Goal: Information Seeking & Learning: Learn about a topic

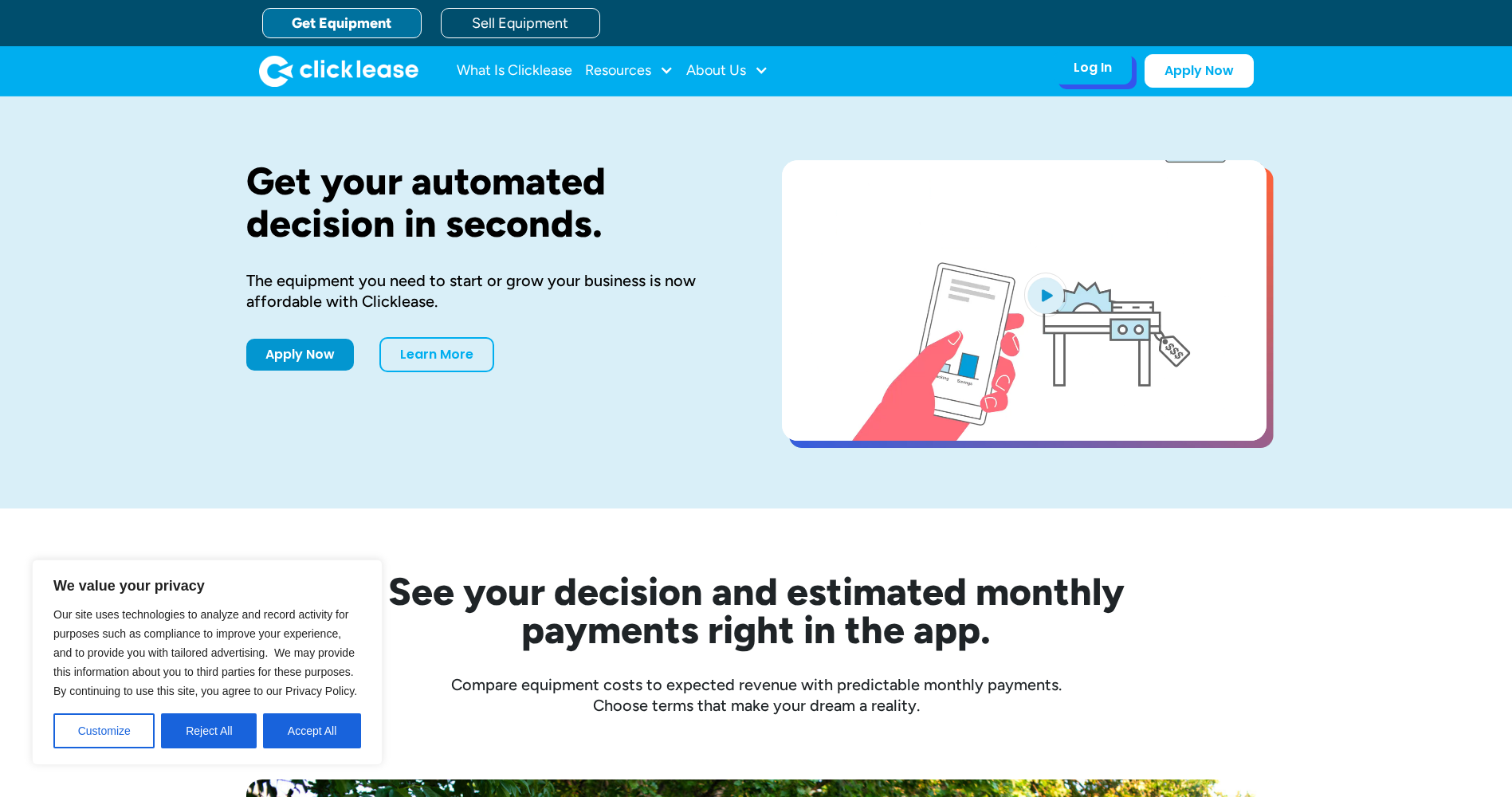
click at [1103, 74] on div "Log In" at bounding box center [1093, 67] width 39 height 16
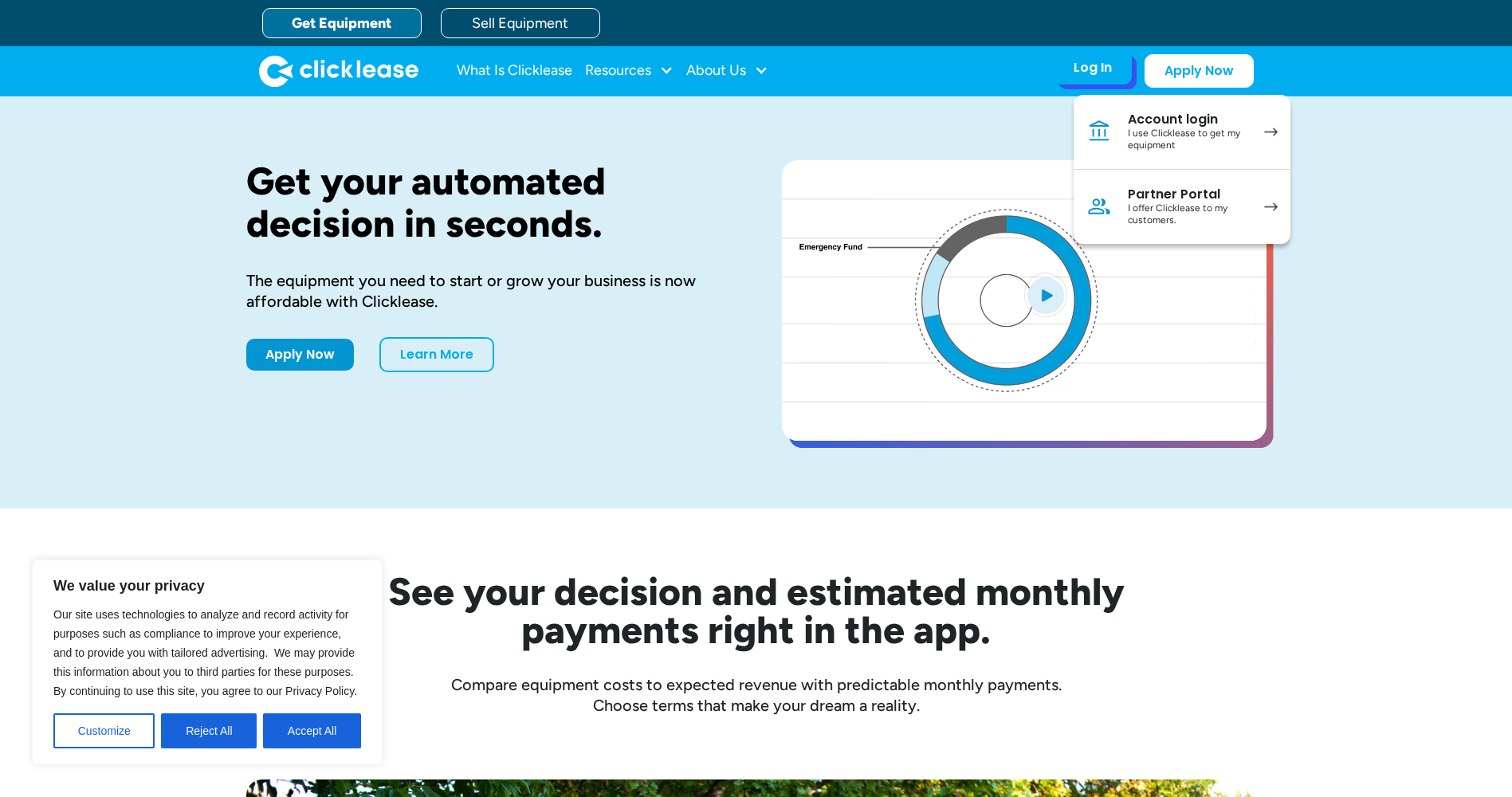
click at [1164, 206] on div "I offer Clicklease to my customers." at bounding box center [1188, 215] width 120 height 25
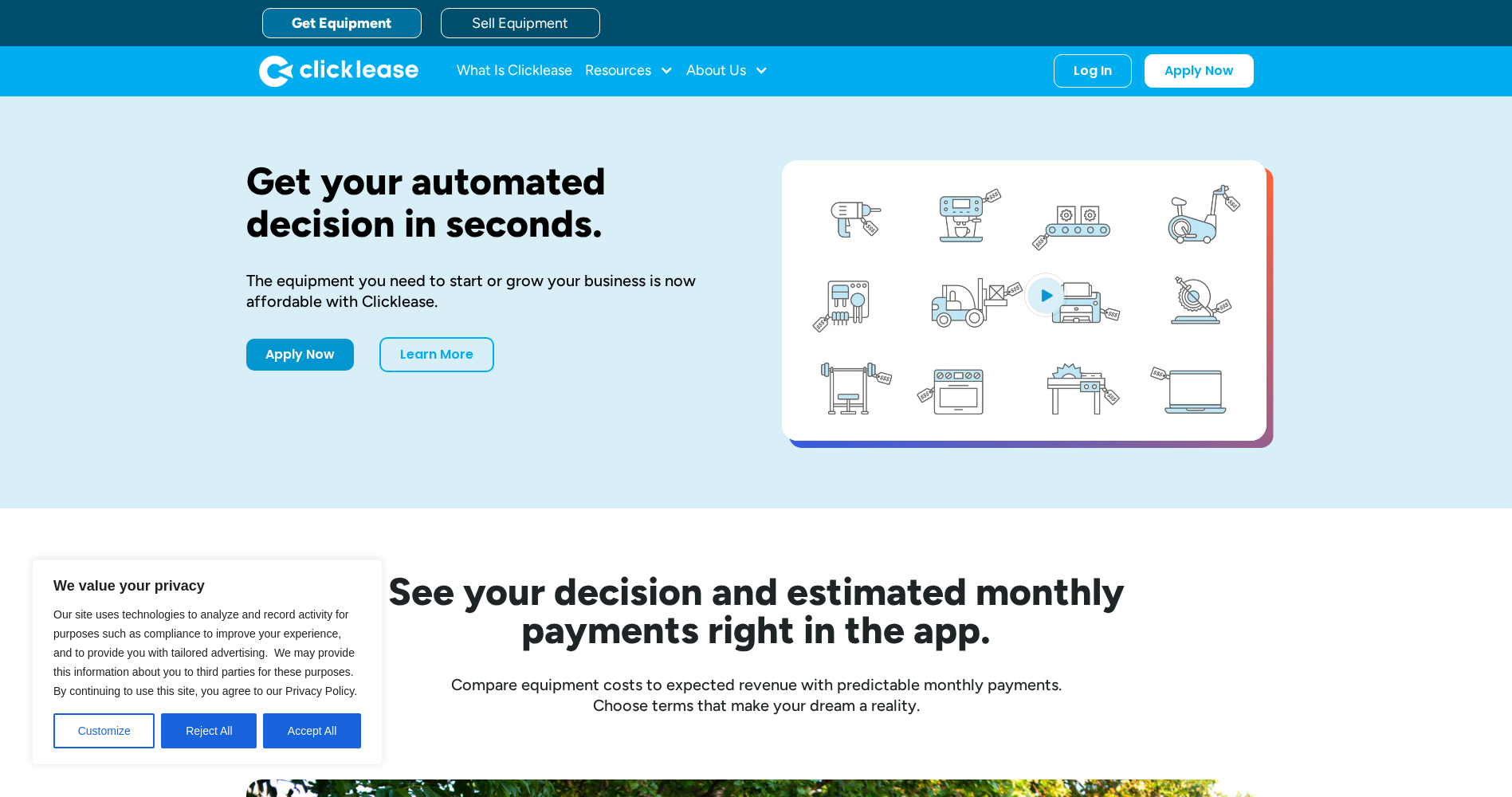
click at [388, 29] on link "Get Equipment" at bounding box center [342, 23] width 160 height 30
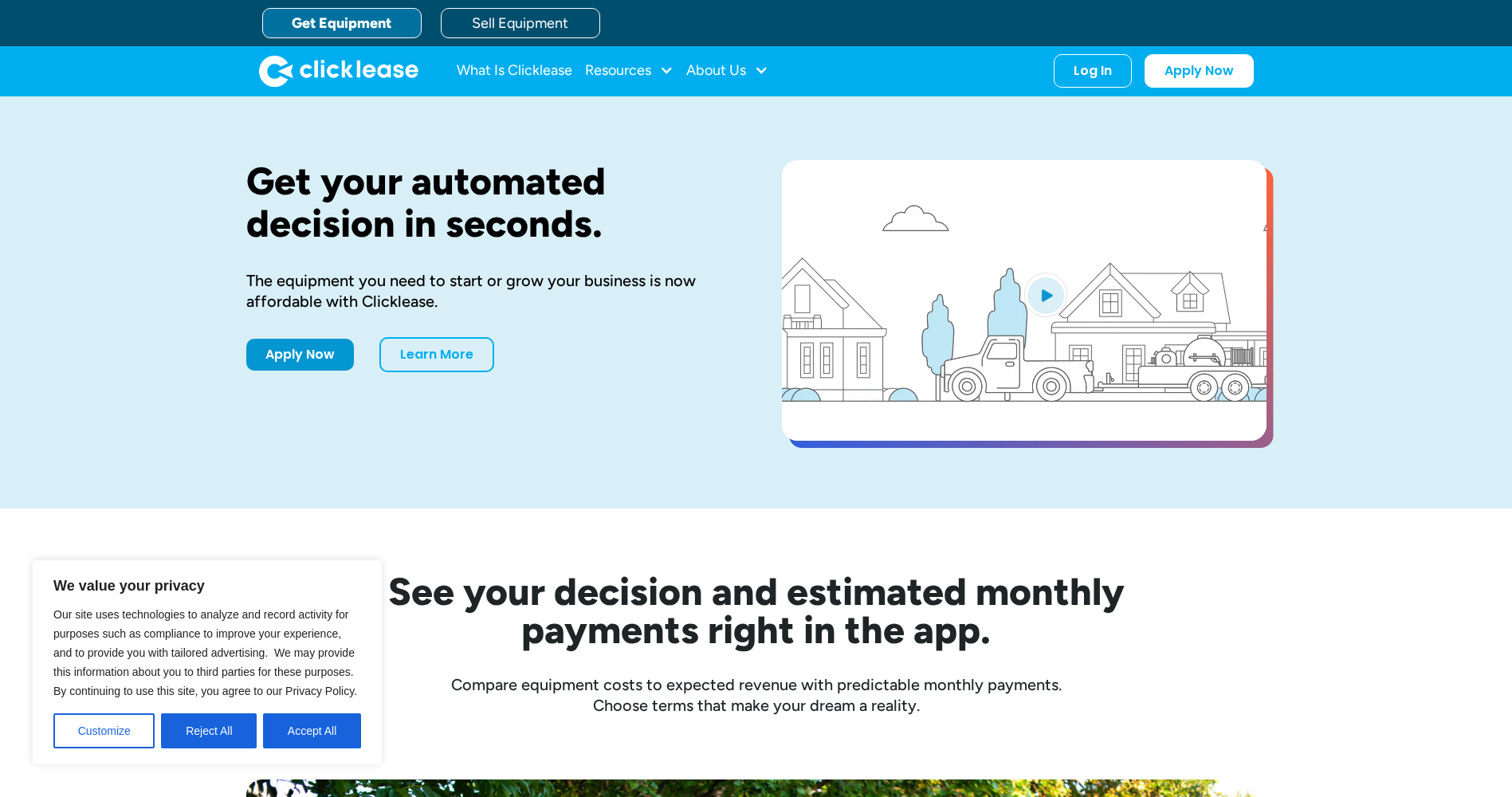
click at [277, 725] on button "Accept All" at bounding box center [312, 731] width 98 height 35
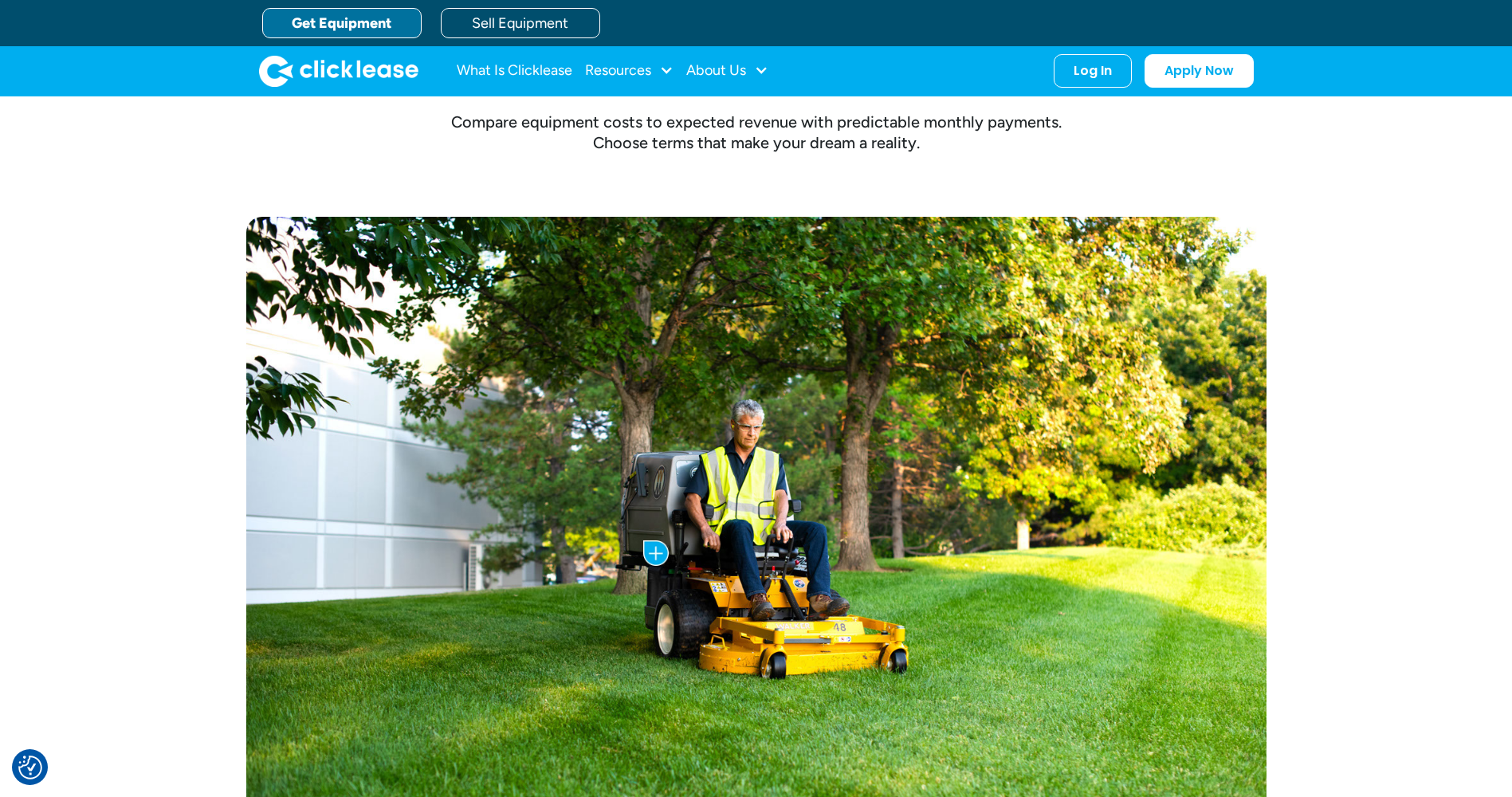
scroll to position [558, 0]
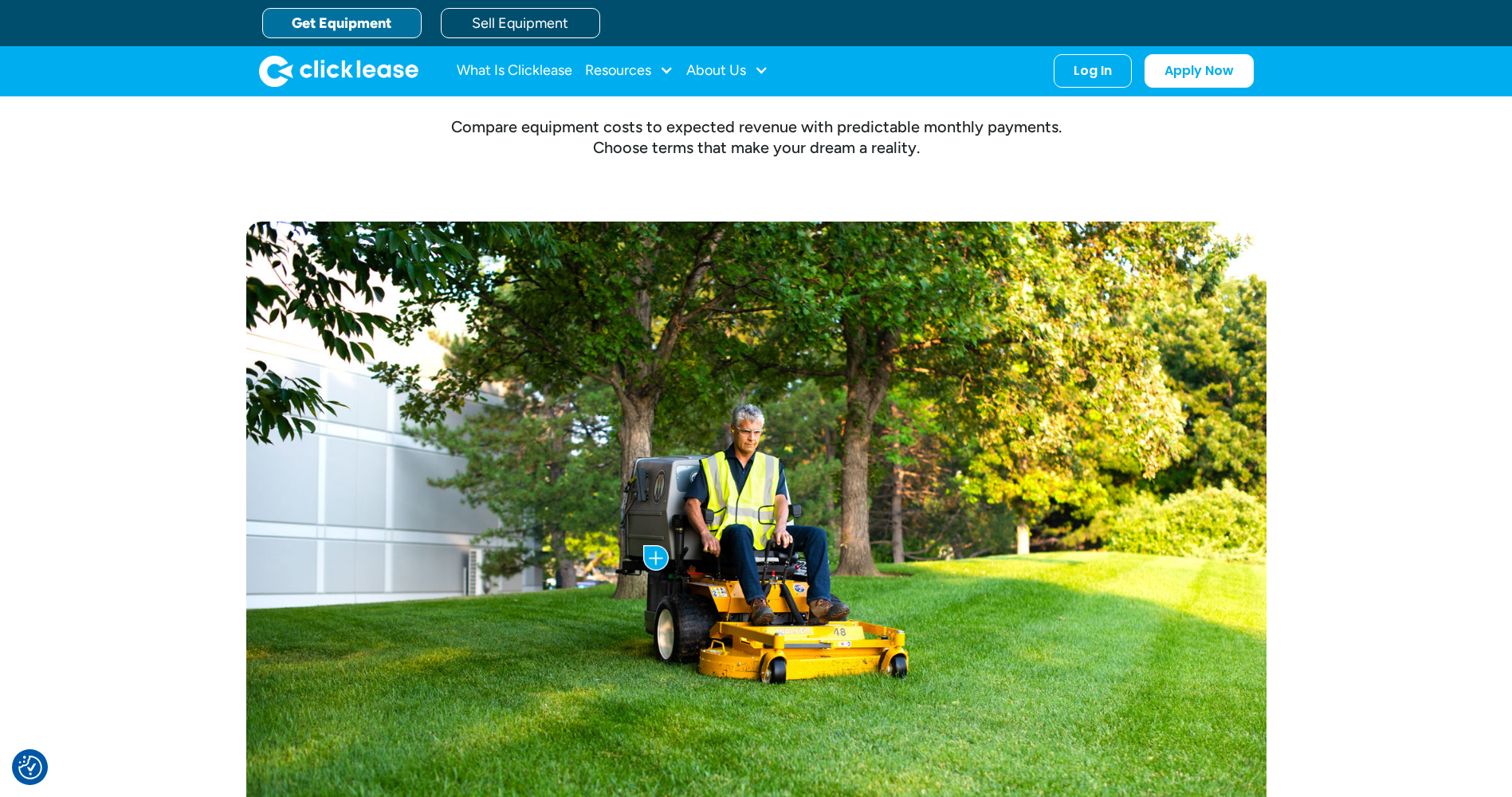
click at [298, 25] on link "Get Equipment" at bounding box center [342, 23] width 160 height 30
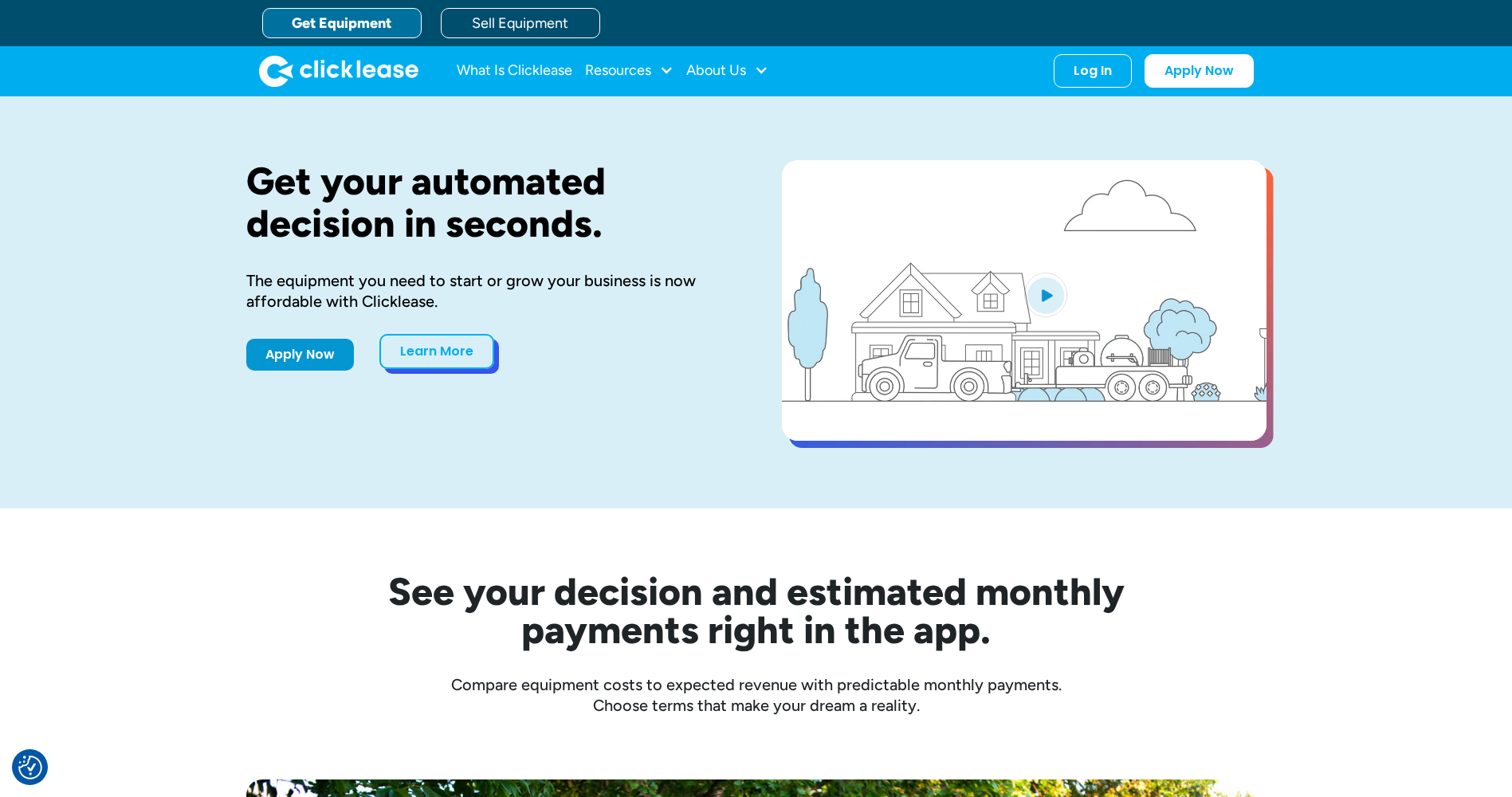
click at [450, 347] on link "Learn More" at bounding box center [437, 351] width 115 height 35
